Goal: Task Accomplishment & Management: Use online tool/utility

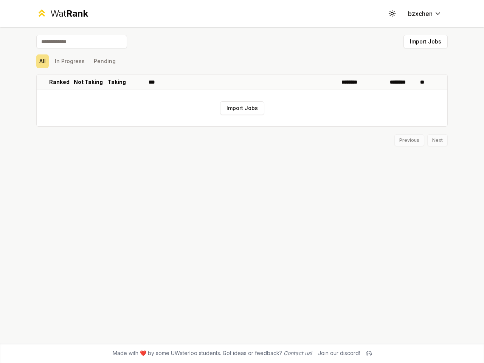
click at [393, 14] on icon at bounding box center [391, 13] width 7 height 7
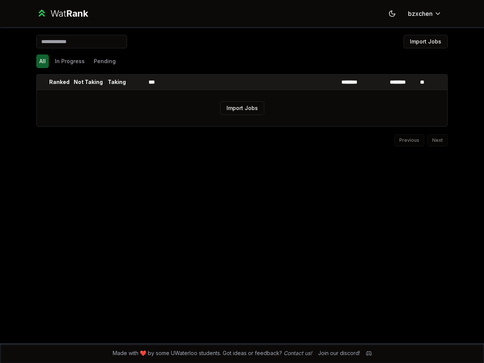
click at [426, 42] on button "Import Jobs" at bounding box center [426, 42] width 44 height 14
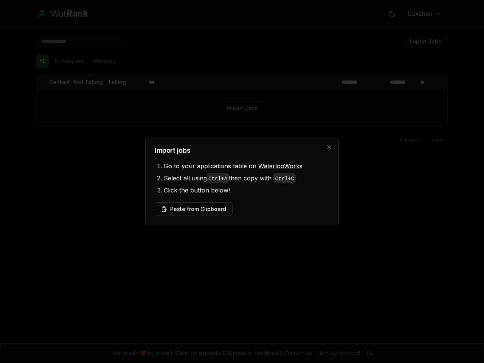
click at [42, 61] on div at bounding box center [242, 181] width 484 height 363
click at [70, 61] on div at bounding box center [242, 181] width 484 height 363
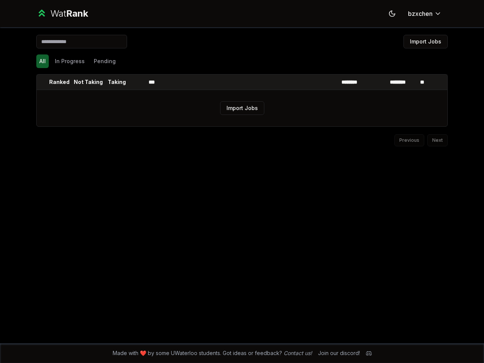
click at [104, 61] on button "Pending" at bounding box center [105, 61] width 28 height 14
click at [43, 82] on th at bounding box center [43, 82] width 12 height 15
click at [59, 82] on p "Ranked" at bounding box center [59, 82] width 20 height 8
click at [88, 82] on p "Not Taking" at bounding box center [88, 82] width 29 height 8
click at [117, 82] on p "Taking" at bounding box center [117, 82] width 18 height 8
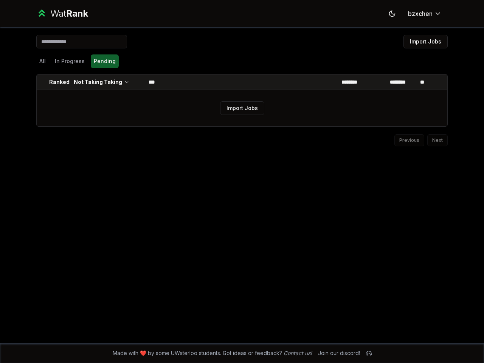
click at [137, 82] on th at bounding box center [136, 82] width 18 height 15
